Goal: Navigation & Orientation: Find specific page/section

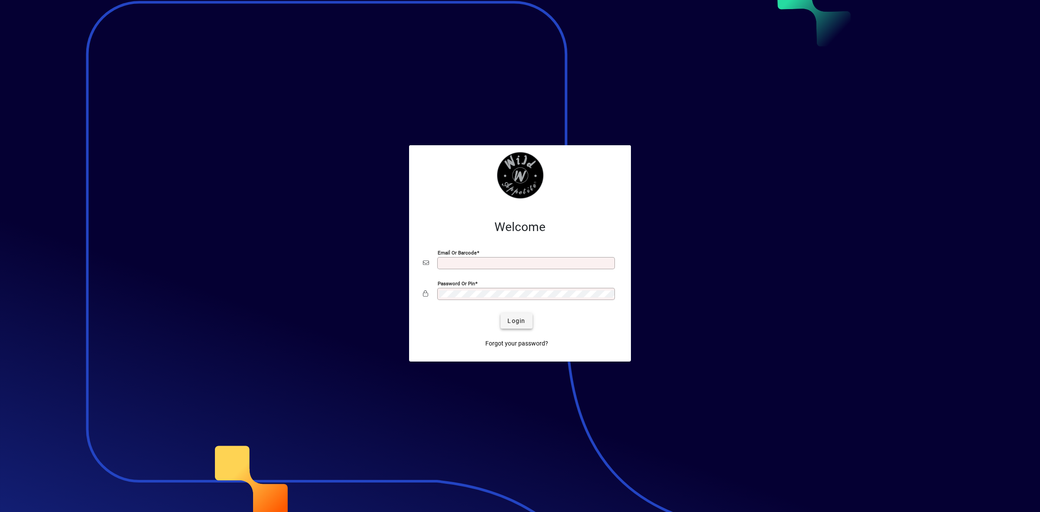
type input "**********"
click at [523, 326] on span "submit" at bounding box center [517, 320] width 32 height 21
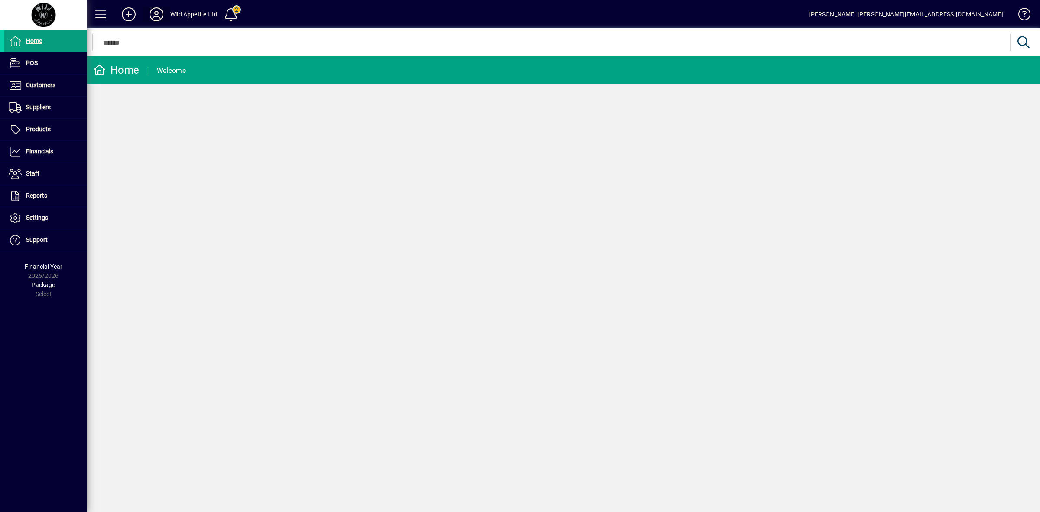
click at [160, 14] on icon at bounding box center [156, 14] width 17 height 14
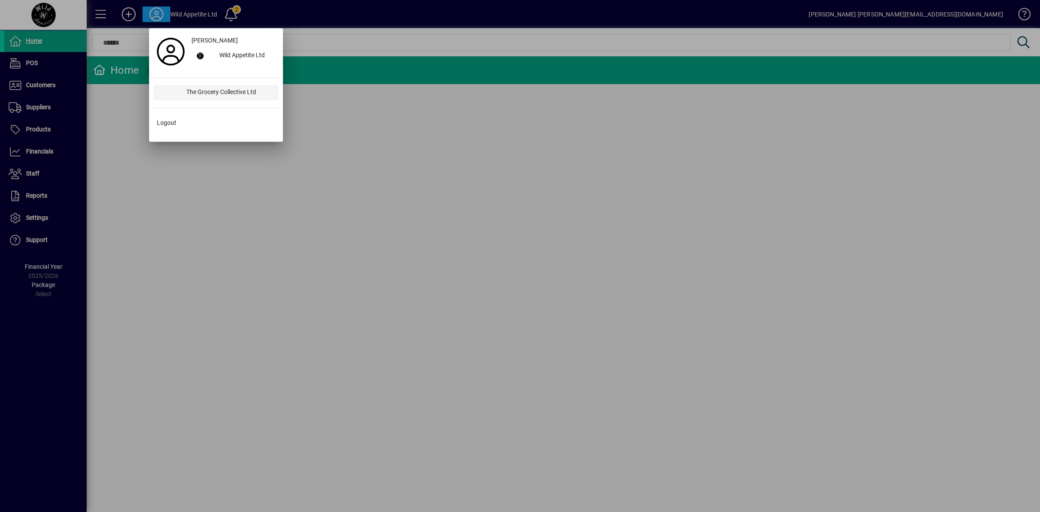
click at [205, 91] on div "The Grocery Collective Ltd" at bounding box center [228, 93] width 99 height 16
